Goal: Task Accomplishment & Management: Use online tool/utility

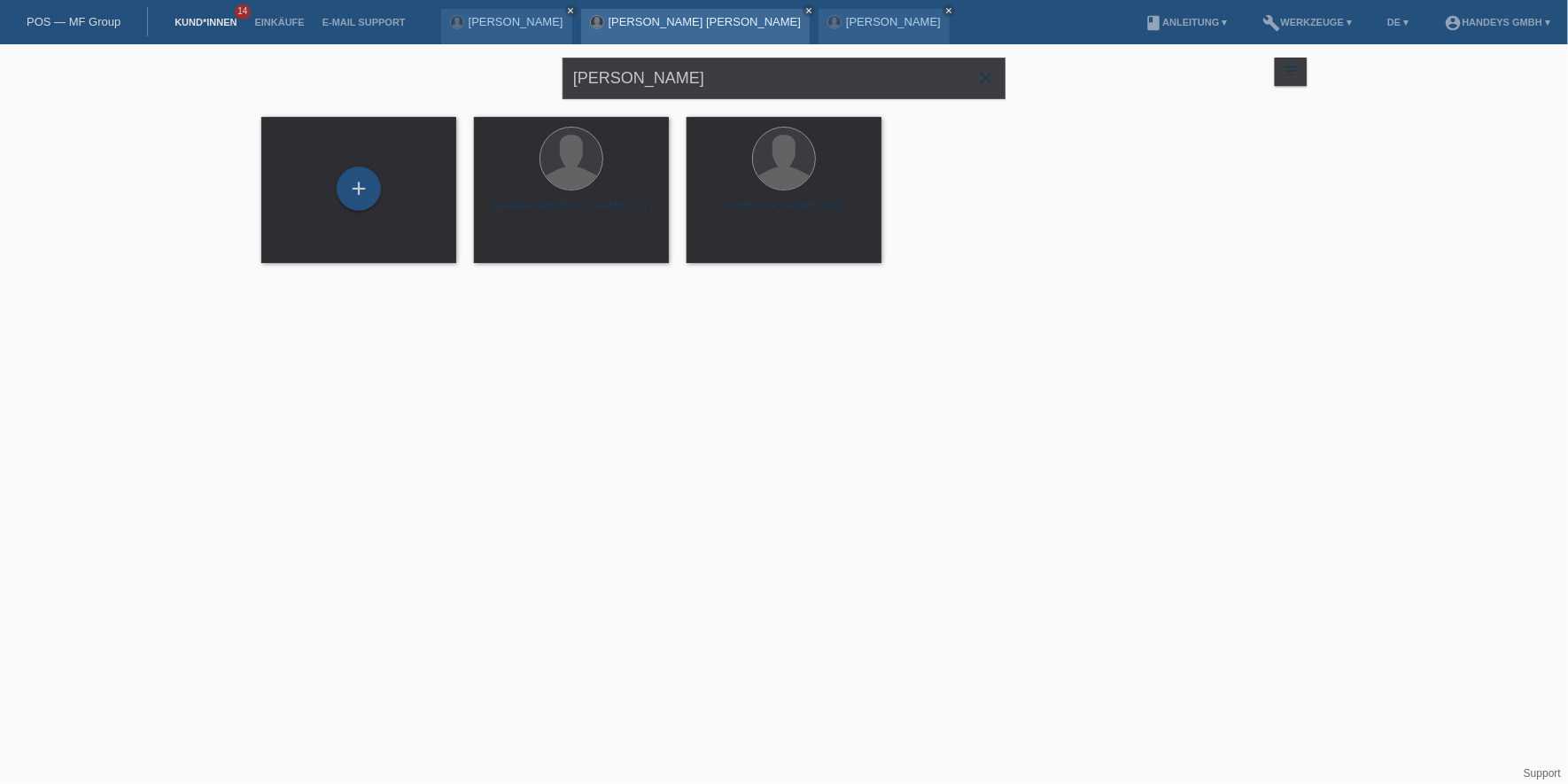
click at [656, 19] on link "[PERSON_NAME] [PERSON_NAME]" at bounding box center [704, 22] width 192 height 13
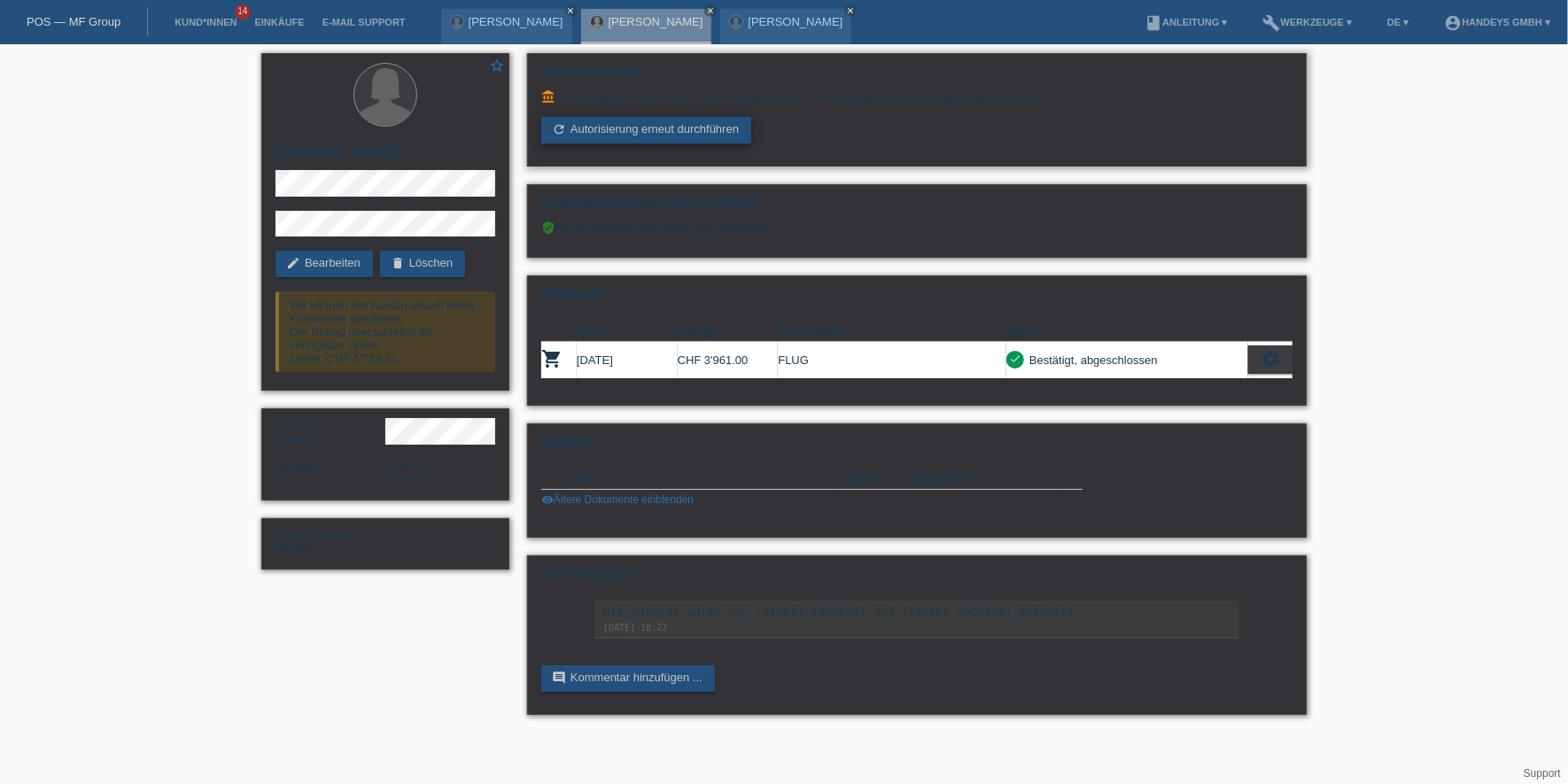
click at [660, 135] on link "refresh Autorisierung erneut durchführen" at bounding box center [647, 130] width 210 height 26
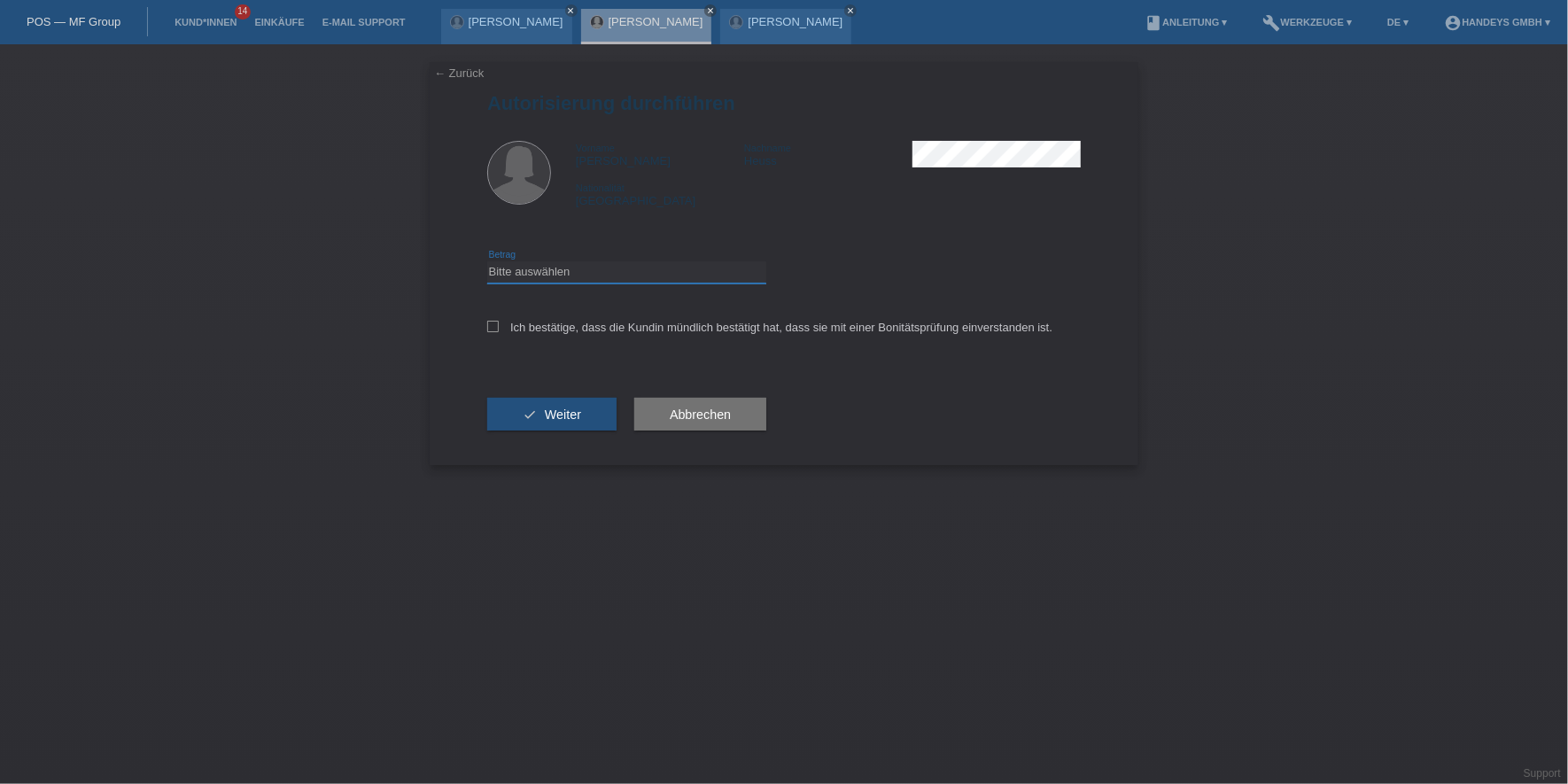
click at [622, 274] on select "Bitte auswählen CHF 1.00 - CHF 499.00 CHF 500.00 - CHF 1'999.00 CHF 2'000.00 - …" at bounding box center [627, 272] width 279 height 22
select select "3"
click at [487, 261] on select "Bitte auswählen CHF 1.00 - CHF 499.00 CHF 500.00 - CHF 1'999.00 CHF 2'000.00 - …" at bounding box center [627, 272] width 279 height 22
click at [600, 333] on div "Ich bestätige, dass die Kundin mündlich bestätigt hat, dass sie mit einer Bonit…" at bounding box center [784, 333] width 593 height 60
click at [604, 327] on label "Ich bestätige, dass die Kundin mündlich bestätigt hat, dass sie mit einer Bonit…" at bounding box center [769, 327] width 565 height 13
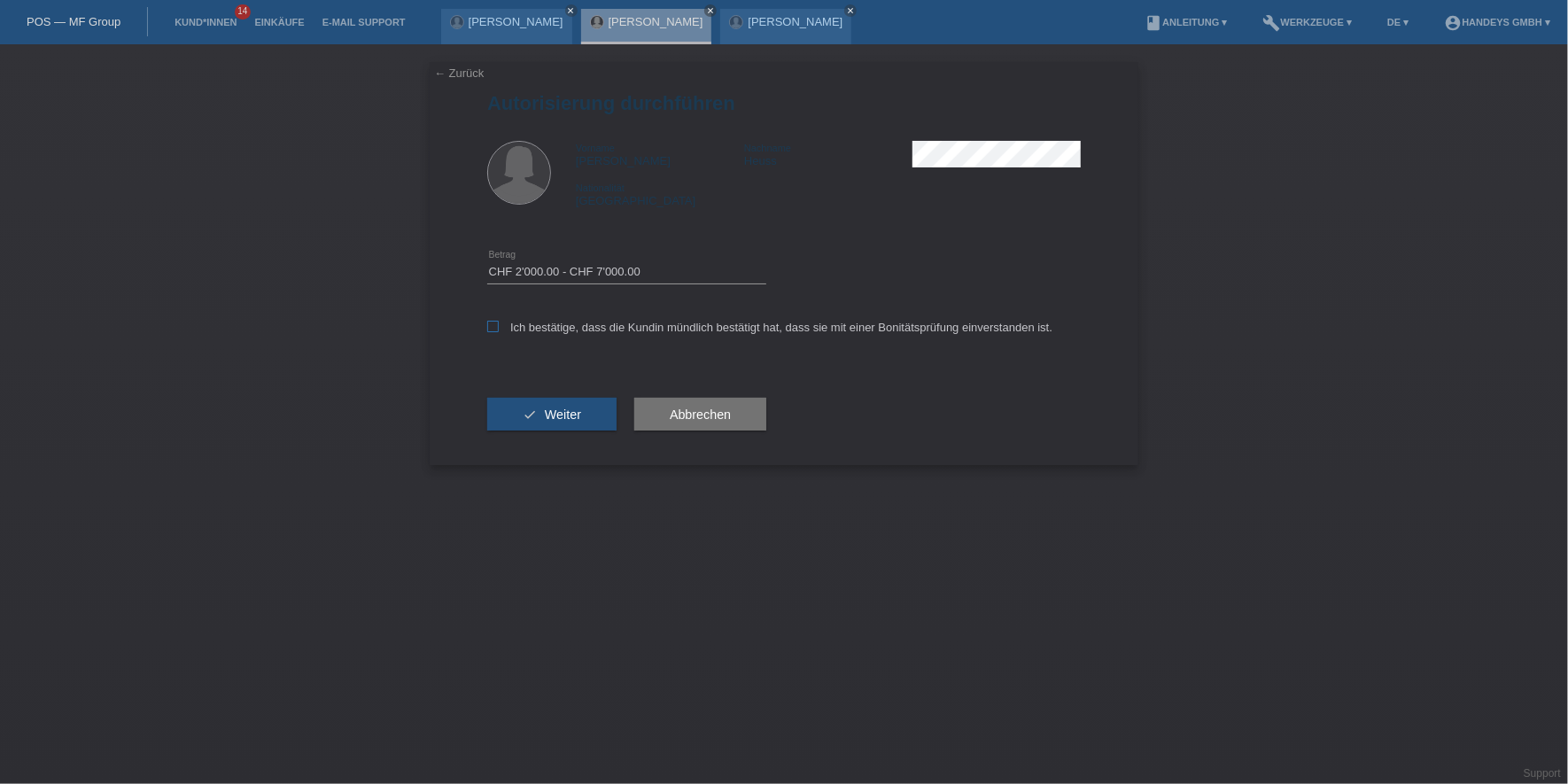
click at [499, 327] on input "Ich bestätige, dass die Kundin mündlich bestätigt hat, dass sie mit einer Bonit…" at bounding box center [493, 326] width 11 height 11
checkbox input "true"
drag, startPoint x: 516, startPoint y: 387, endPoint x: 520, endPoint y: 411, distance: 24.3
click at [516, 388] on div "check Weiter" at bounding box center [552, 415] width 129 height 103
click at [523, 415] on button "check Weiter" at bounding box center [552, 414] width 129 height 34
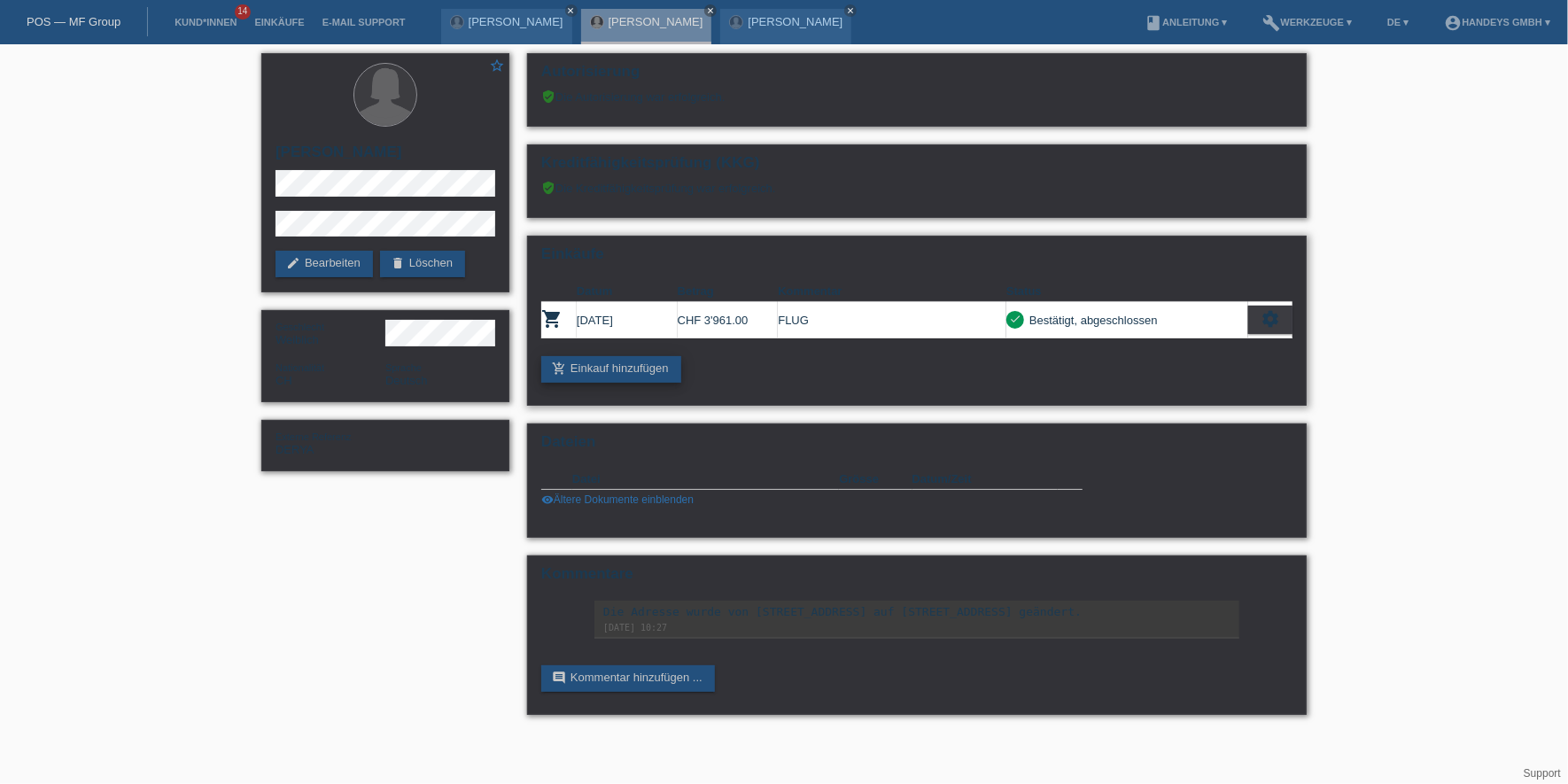
click at [597, 367] on link "add_shopping_cart Einkauf hinzufügen" at bounding box center [611, 369] width 140 height 26
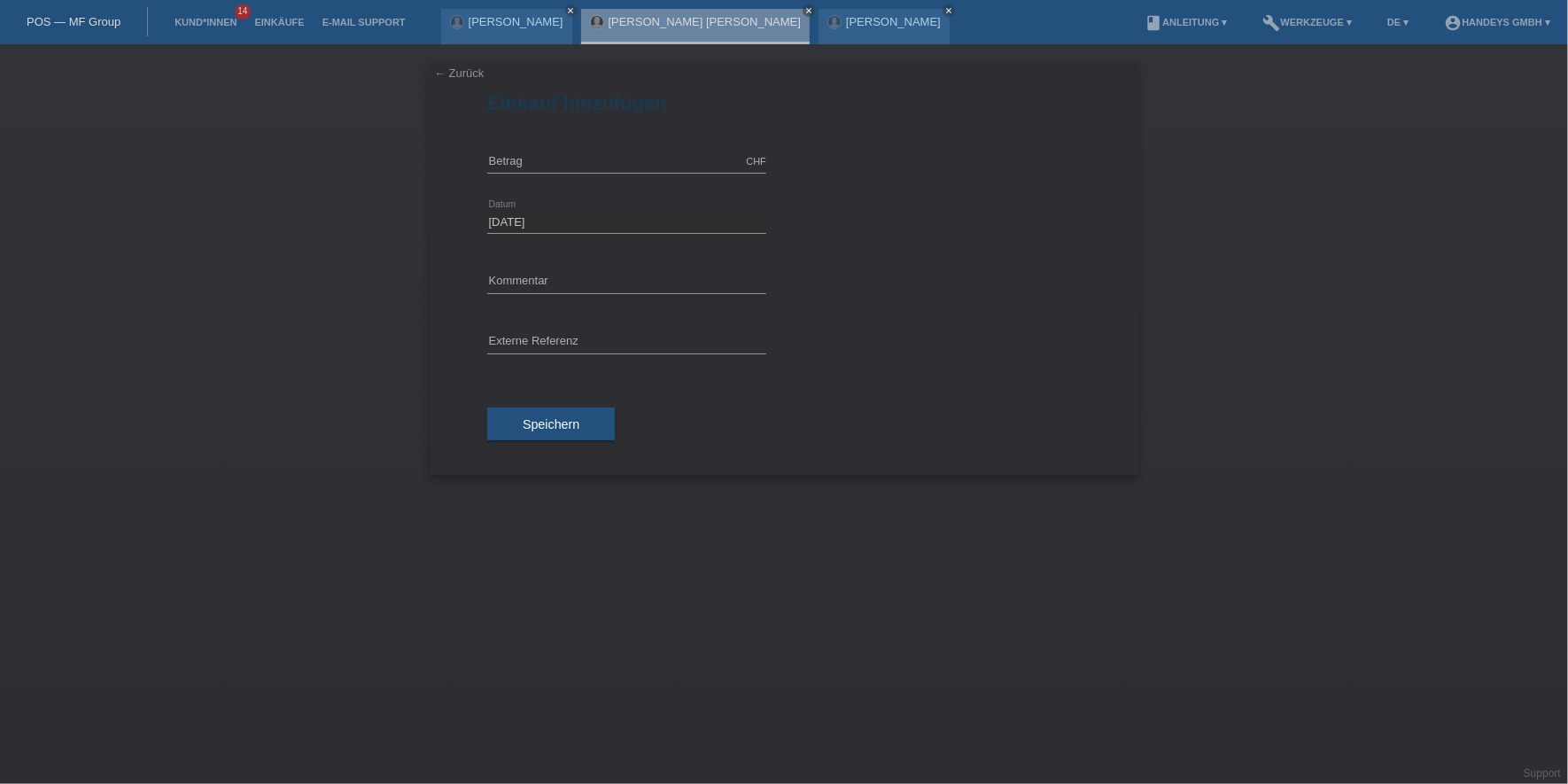
click at [560, 141] on div "CHF error [GEOGRAPHIC_DATA]" at bounding box center [627, 162] width 279 height 60
click at [559, 162] on input "text" at bounding box center [627, 162] width 279 height 22
type input "1171.00"
click at [550, 277] on input "text" at bounding box center [627, 282] width 279 height 22
type input "FLUG TUI"
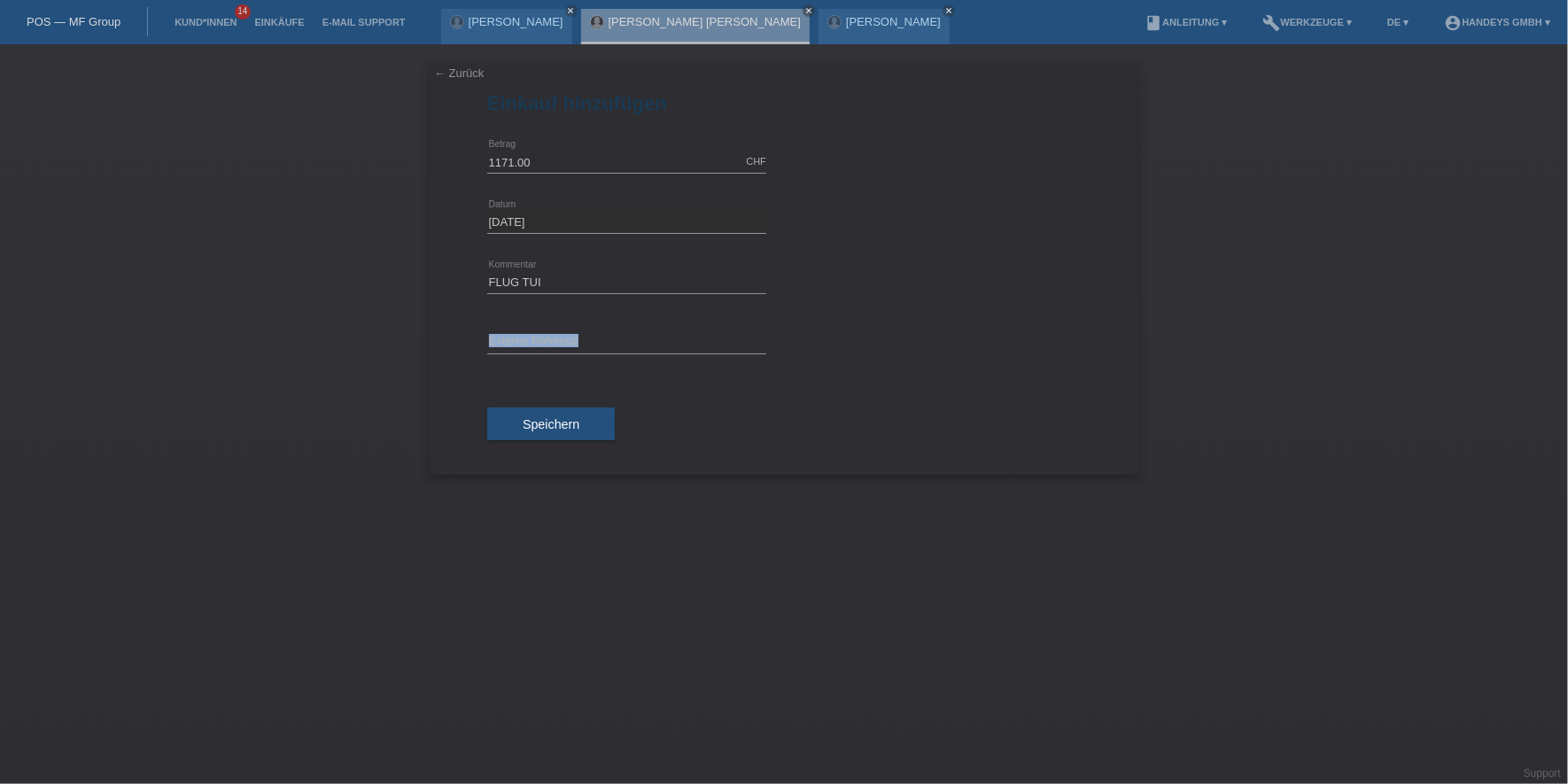
click at [558, 349] on div "error Externe Referenz" at bounding box center [627, 343] width 279 height 60
click at [560, 348] on input "text" at bounding box center [627, 343] width 279 height 22
type input "DERYA"
click at [519, 421] on button "Speichern" at bounding box center [551, 424] width 127 height 34
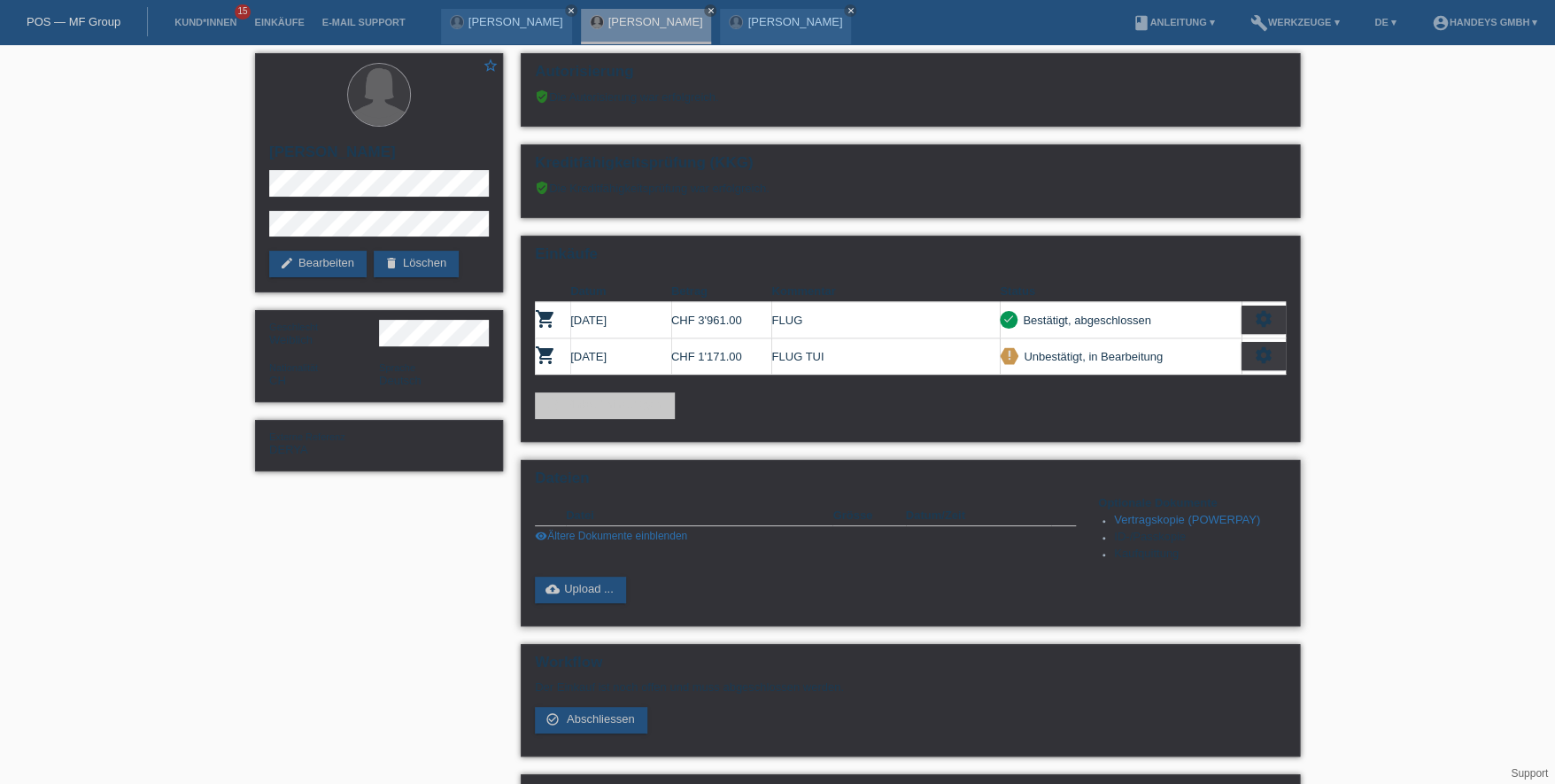
click at [1199, 512] on link "Vertragskopie (POWERPAY)" at bounding box center [1187, 519] width 146 height 13
